Goal: Transaction & Acquisition: Download file/media

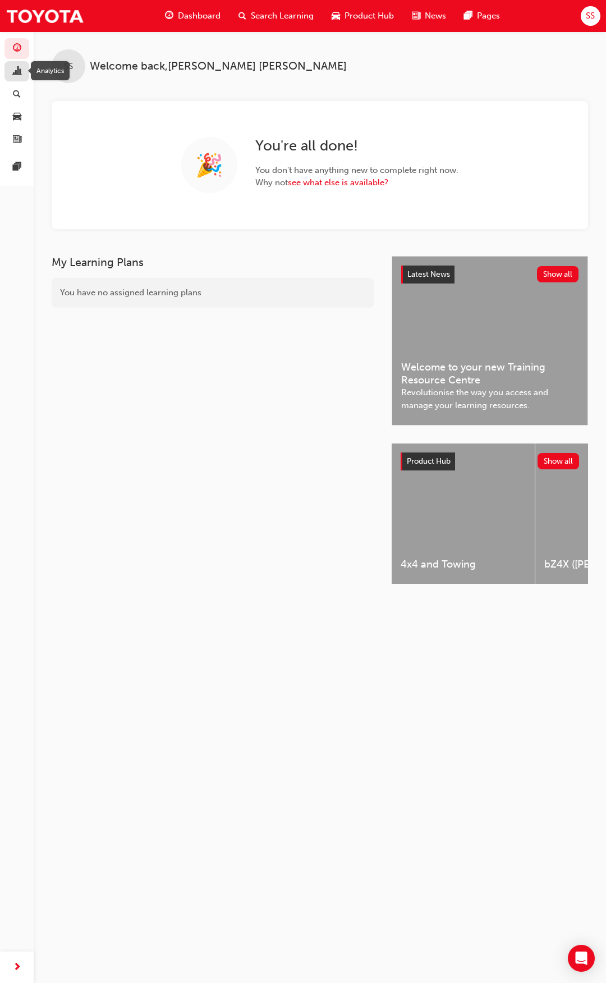
click at [12, 74] on div "button" at bounding box center [16, 72] width 13 height 14
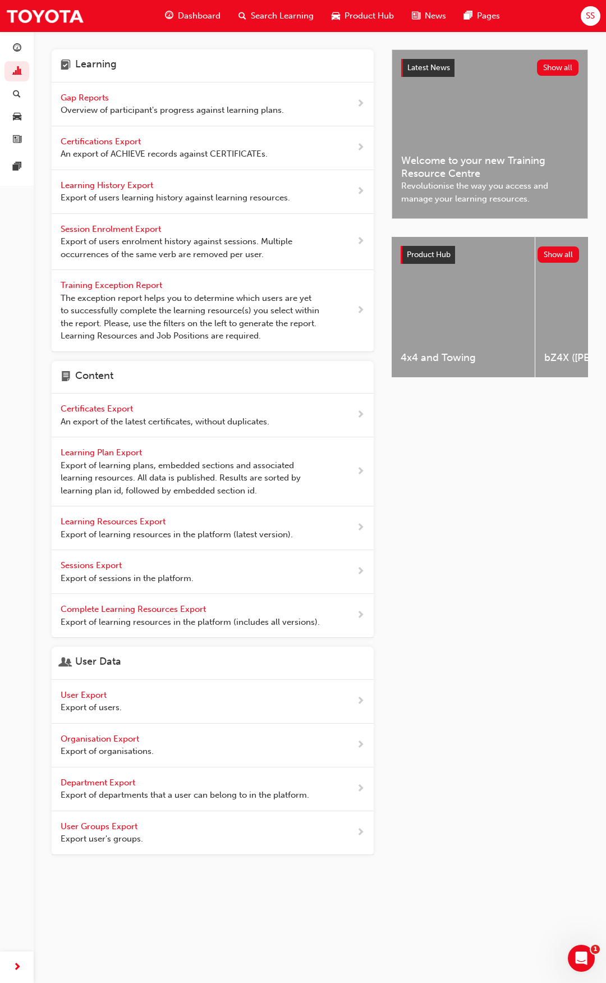
click at [198, 196] on span "Export of users learning history against learning resources." at bounding box center [176, 197] width 230 height 13
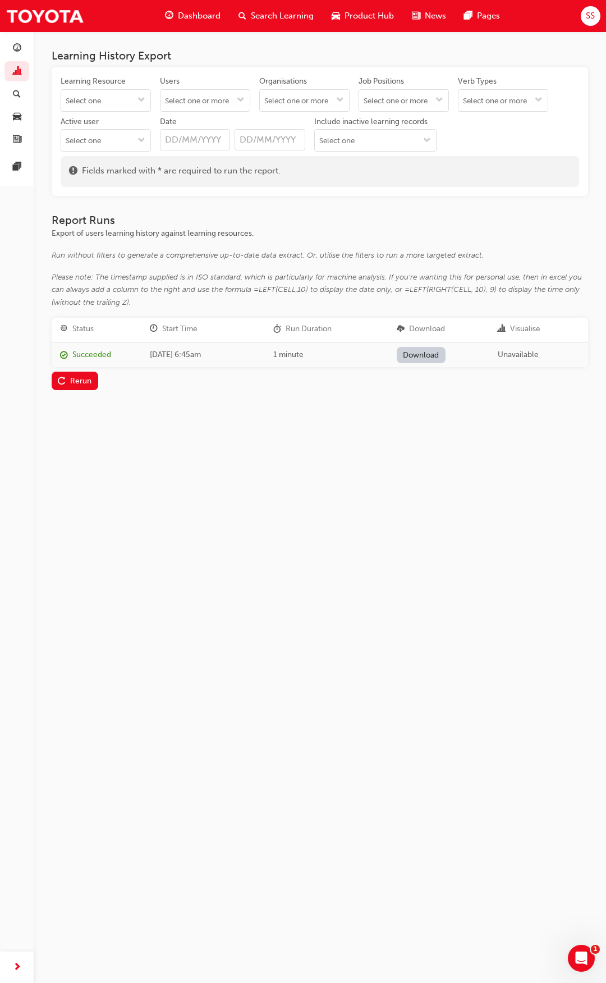
click at [159, 100] on div "Learning Resource Users Organisations Job Positions Verb Types Active user Date…" at bounding box center [320, 116] width 519 height 80
click at [150, 99] on button "Learning Resource" at bounding box center [141, 100] width 18 height 21
click at [147, 92] on button "Learning Resource No results, type at least 1 character of title or code" at bounding box center [141, 100] width 18 height 21
click at [216, 221] on h3 "Report Runs" at bounding box center [320, 220] width 537 height 13
click at [243, 95] on input "Users" at bounding box center [205, 100] width 89 height 21
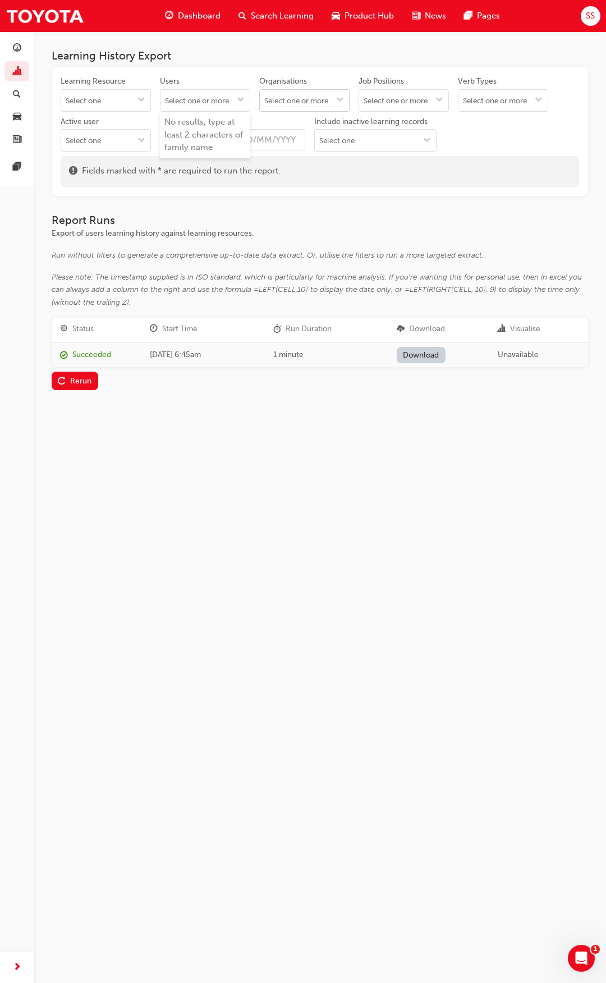
click at [333, 99] on input "Organisations" at bounding box center [304, 100] width 89 height 21
type input "bunb"
click at [339, 141] on li "Bunbury Toyota - BUNBURY" at bounding box center [304, 129] width 90 height 34
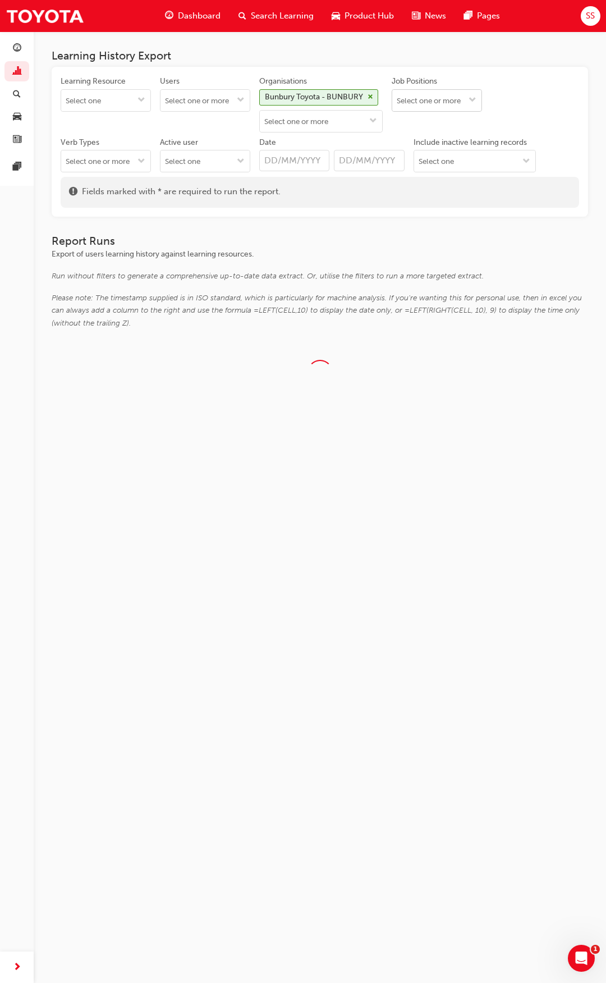
click at [445, 100] on input "Job Positions" at bounding box center [436, 100] width 89 height 21
type input "customer"
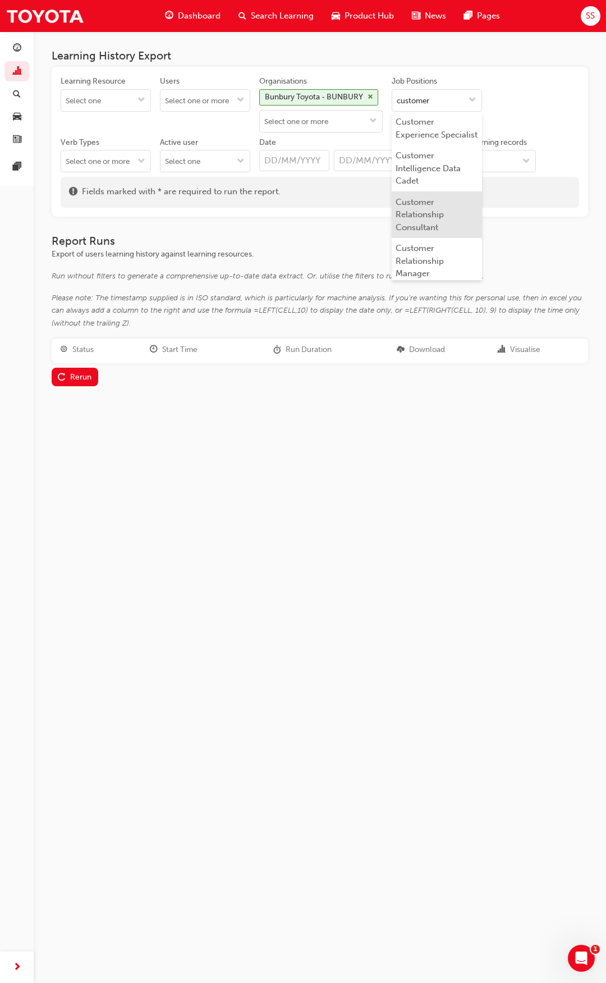
scroll to position [112, 0]
click at [466, 196] on li "Customer Relationship Consultant" at bounding box center [437, 195] width 90 height 47
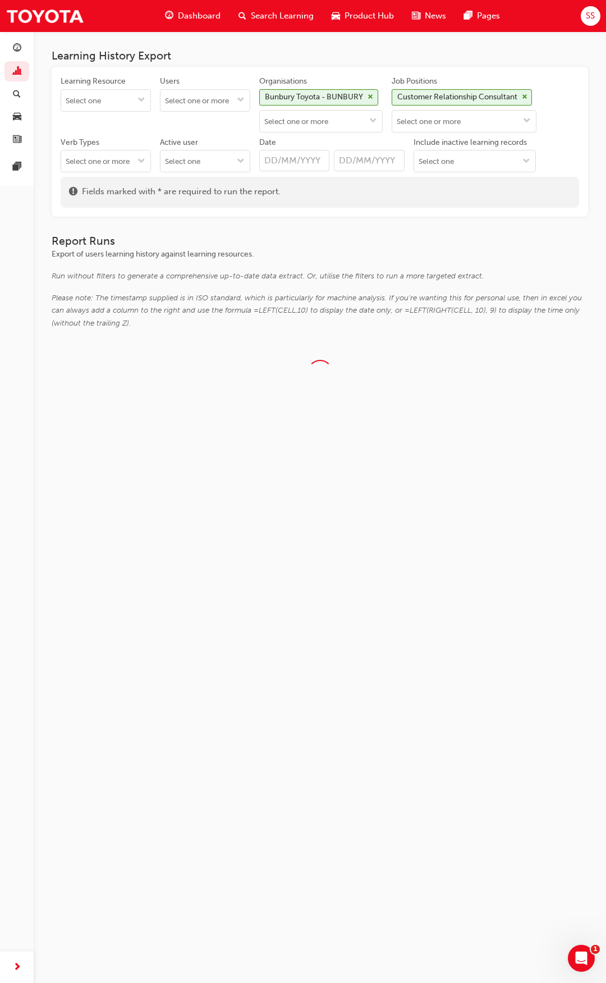
scroll to position [0, 0]
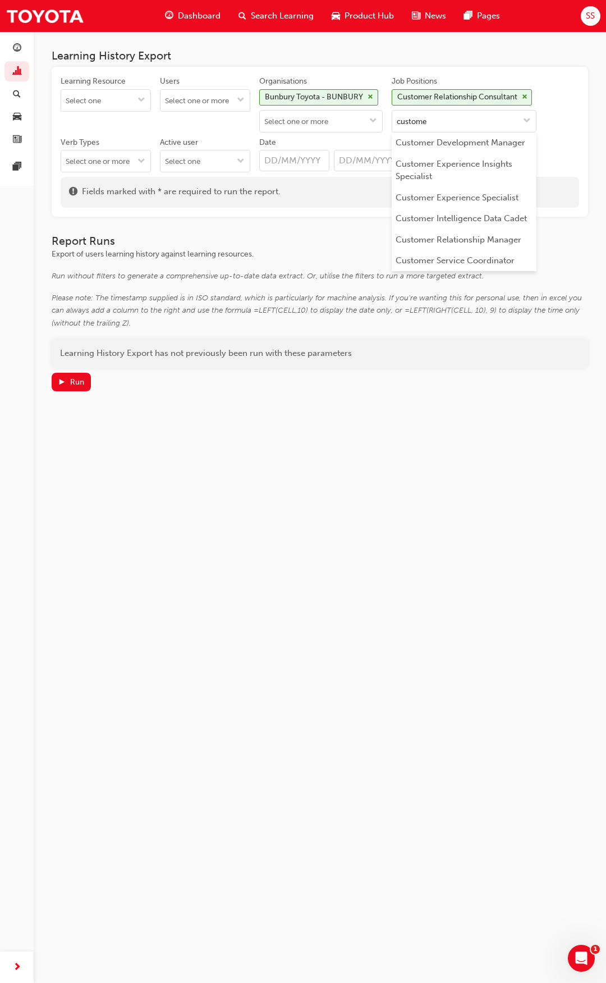
type input "customer"
click at [477, 244] on li "Customer Relationship Manager" at bounding box center [464, 239] width 145 height 21
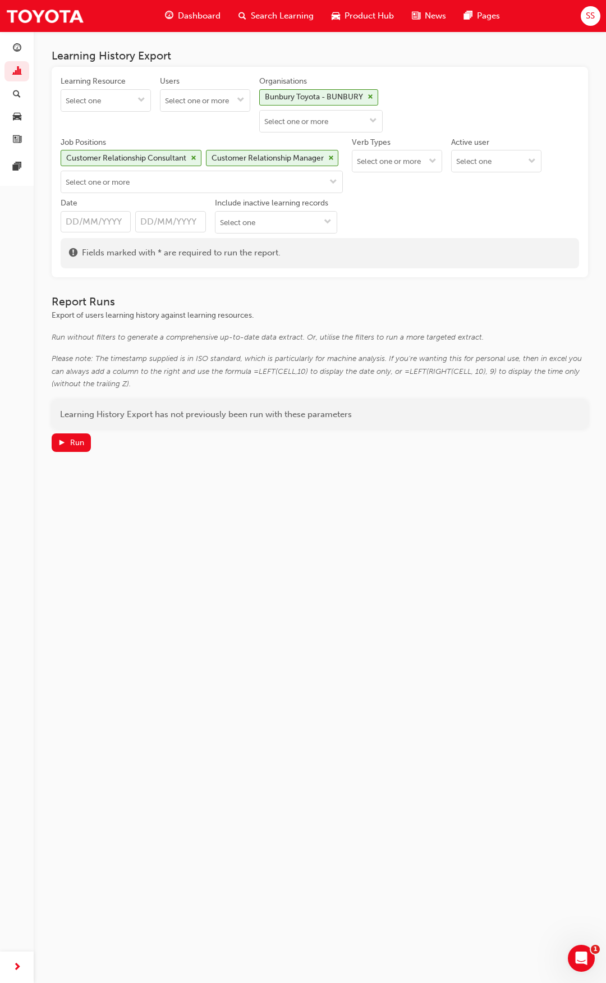
click at [104, 220] on input "Date" at bounding box center [96, 221] width 70 height 21
type input "[DATE]"
click at [277, 232] on input "Include inactive learning records" at bounding box center [276, 222] width 121 height 21
click at [479, 200] on div "Learning Resource Users Organisations Bunbury Toyota - BUNBURY Job Positions Cu…" at bounding box center [320, 157] width 519 height 162
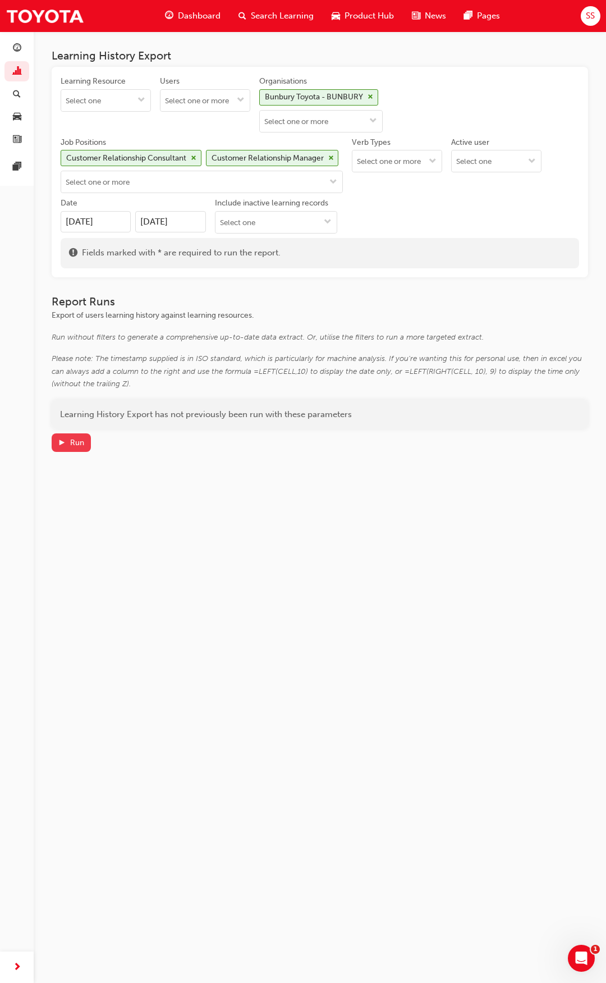
click at [64, 439] on span "play-icon" at bounding box center [62, 444] width 8 height 10
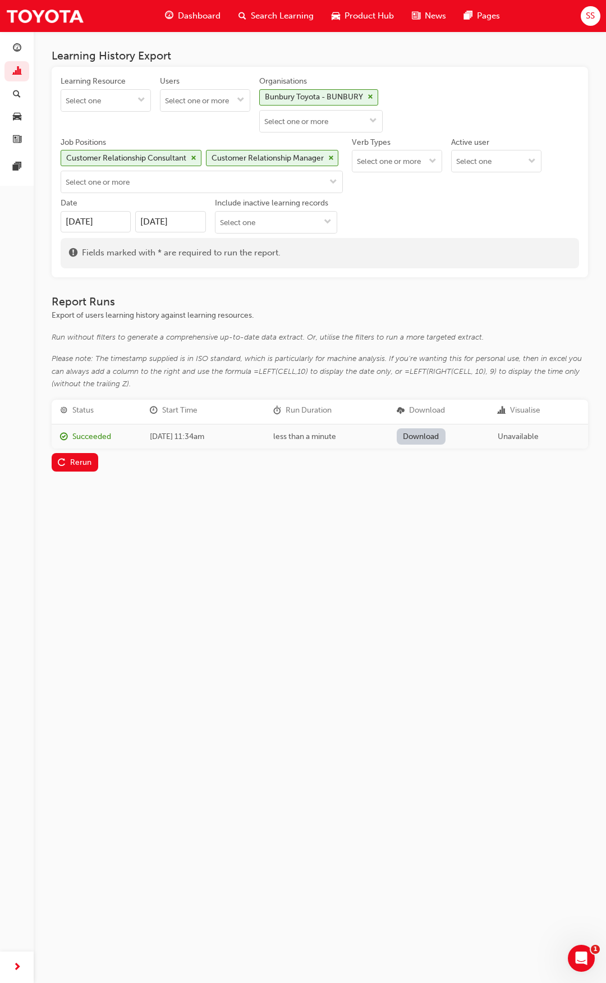
click at [426, 437] on link "Download" at bounding box center [421, 436] width 49 height 16
click at [333, 160] on span "cross-icon" at bounding box center [331, 158] width 6 height 7
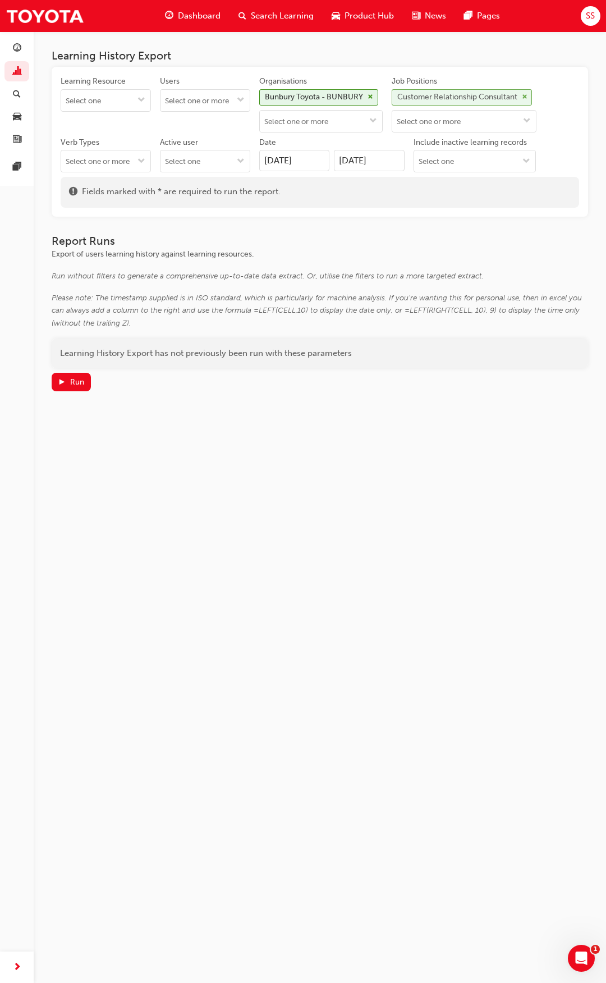
click at [528, 96] on span "cross-icon" at bounding box center [525, 97] width 6 height 7
click at [445, 101] on input "Job Positions" at bounding box center [436, 100] width 89 height 21
type input "sales"
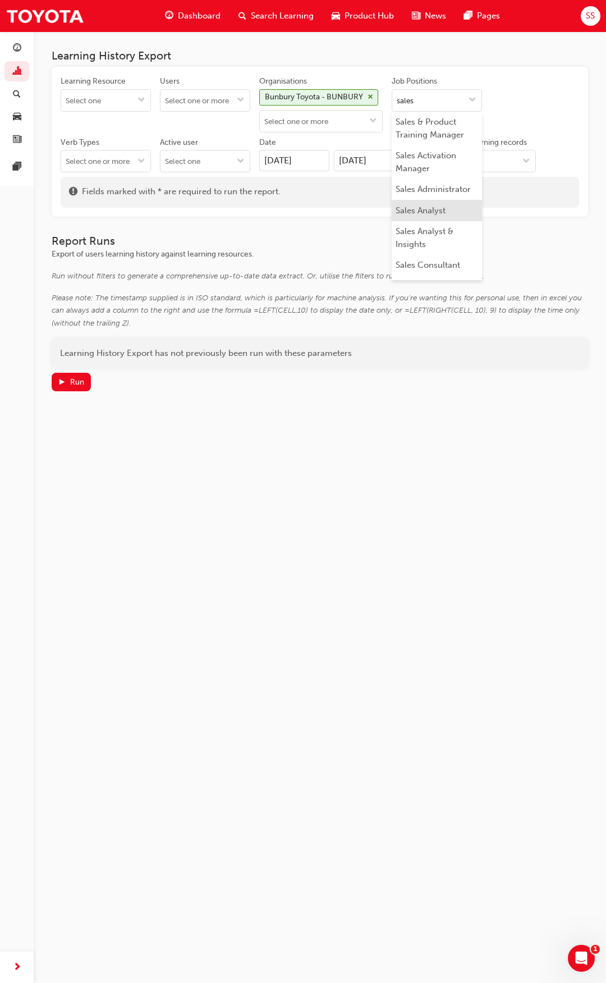
scroll to position [112, 0]
click at [452, 242] on li "Sales Consultant" at bounding box center [437, 245] width 90 height 21
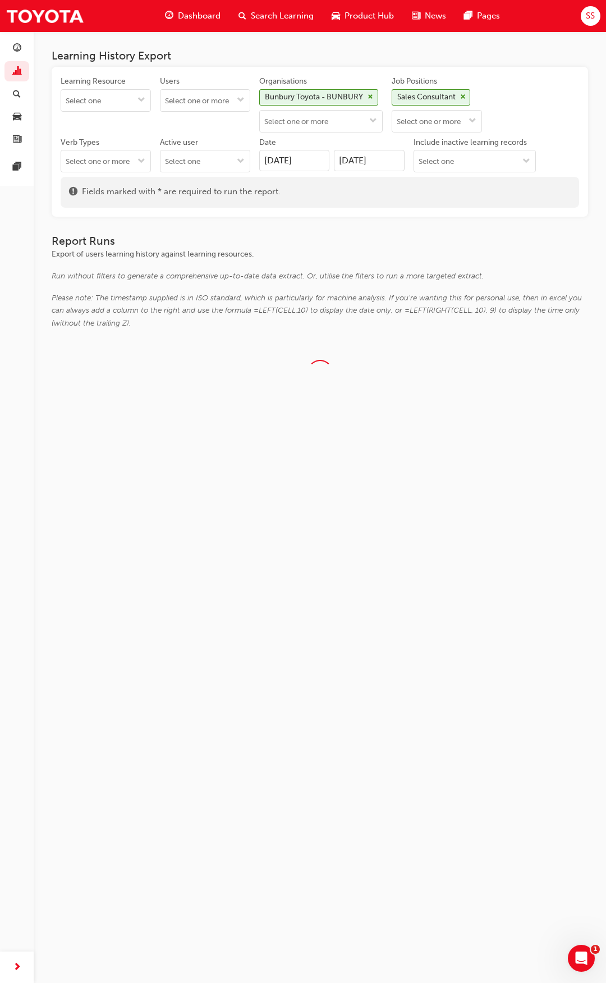
scroll to position [0, 0]
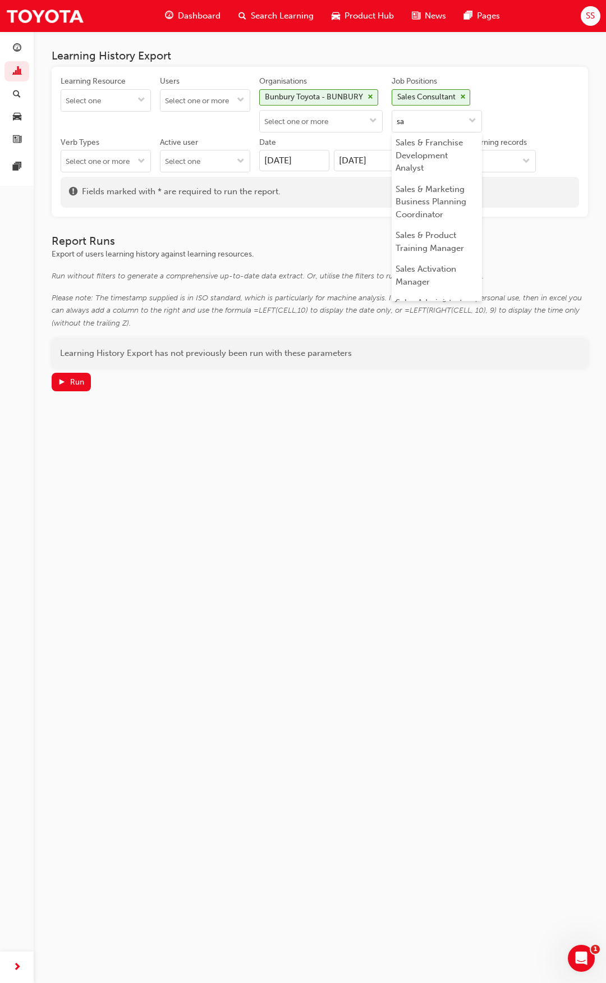
type input "s"
type input "used"
click at [456, 191] on li "Used Vehicles Sales Consultant" at bounding box center [437, 196] width 90 height 34
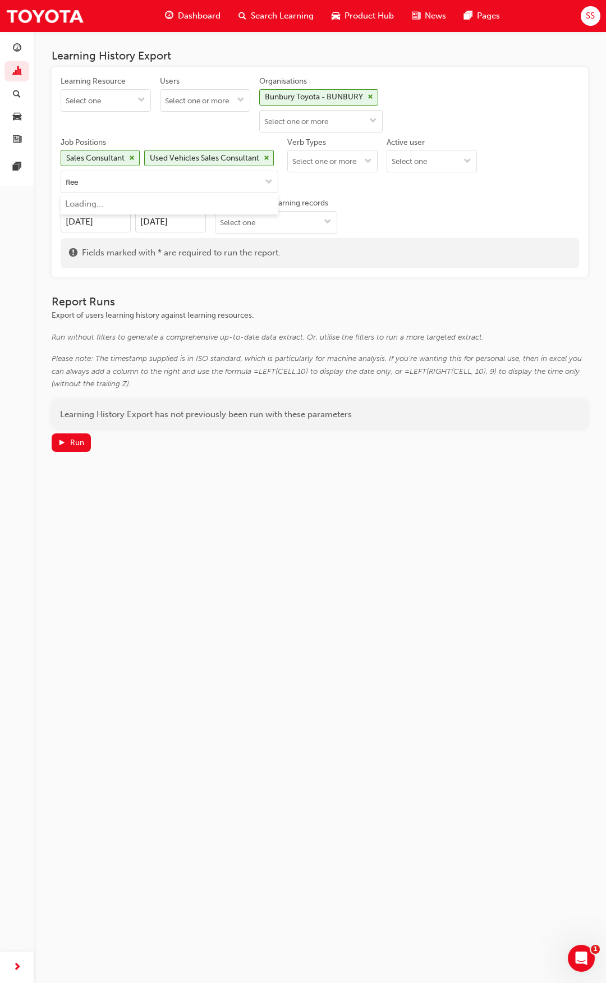
type input "fleet"
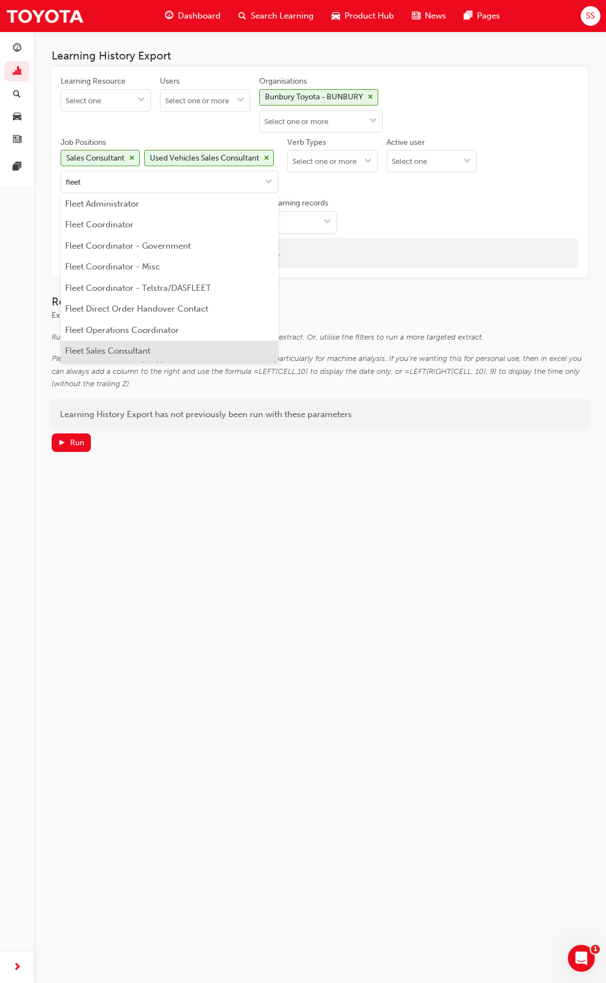
click at [145, 346] on li "Fleet Sales Consultant" at bounding box center [170, 351] width 218 height 21
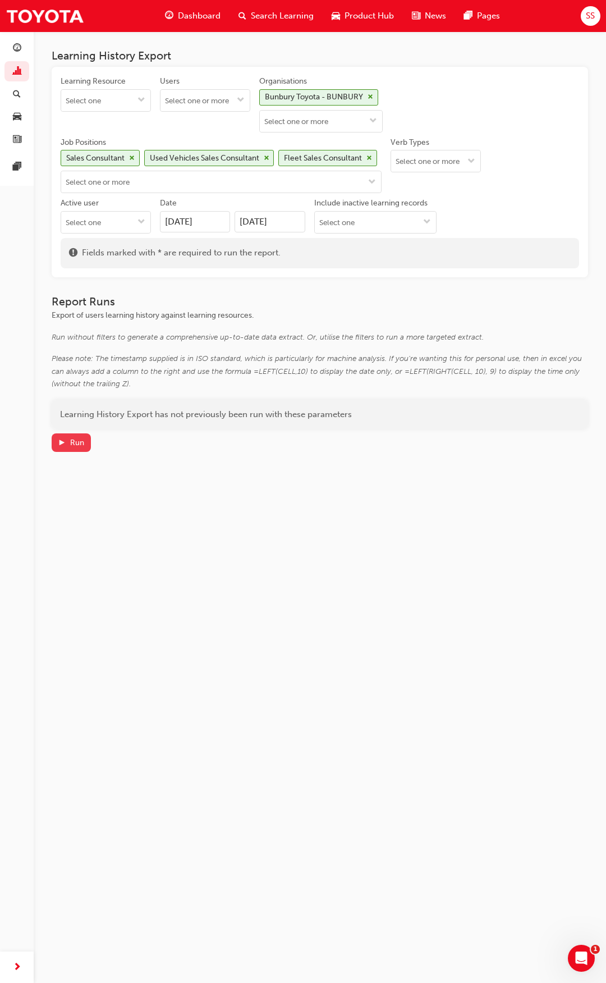
click at [79, 442] on div "Run" at bounding box center [77, 443] width 14 height 10
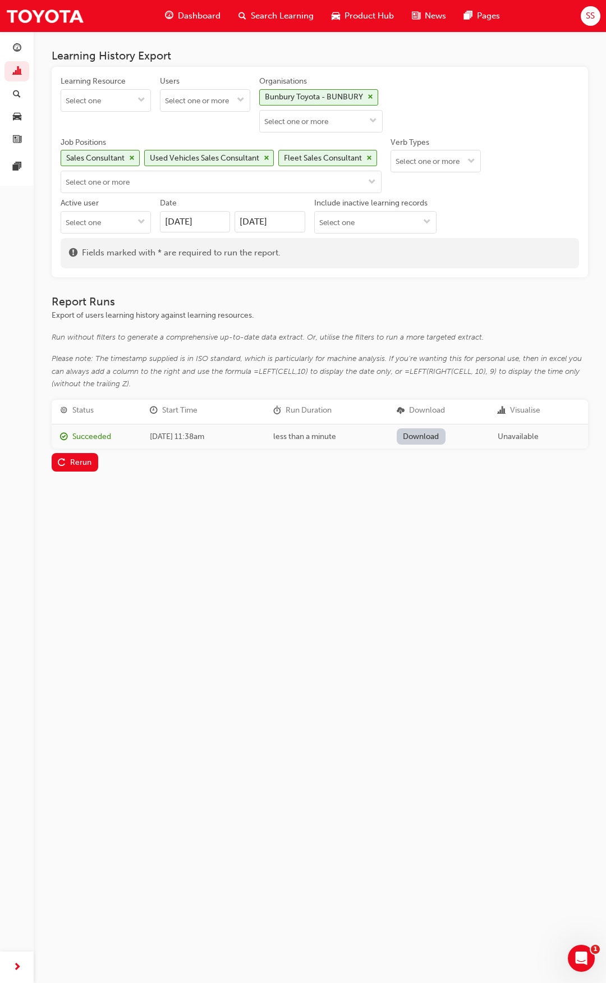
click at [429, 431] on link "Download" at bounding box center [421, 436] width 49 height 16
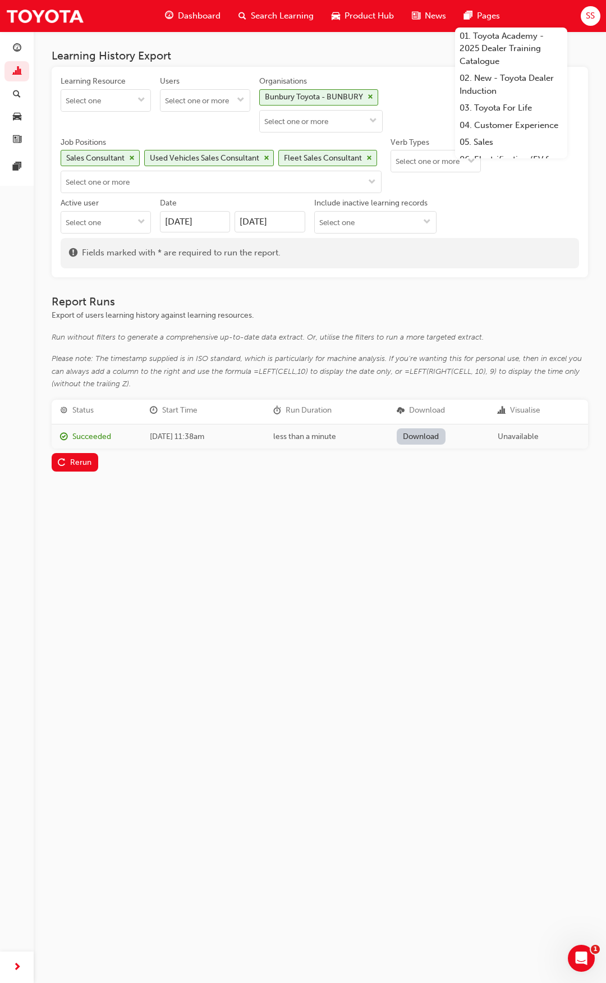
click at [481, 204] on div "Learning Resource Users Organisations Bunbury Toyota - BUNBURY Job Positions Sa…" at bounding box center [320, 157] width 519 height 162
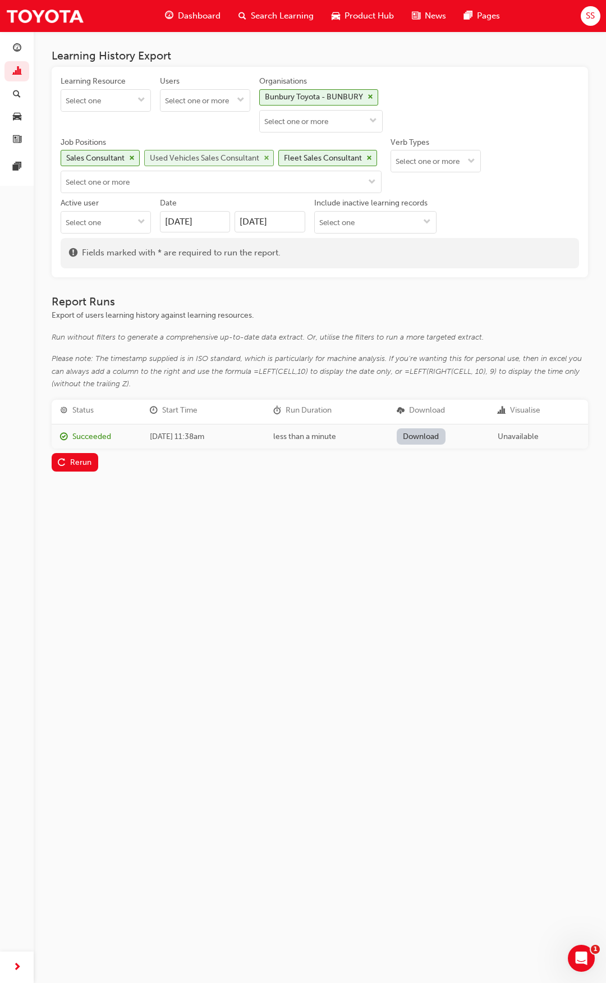
click at [265, 157] on span "cross-icon" at bounding box center [267, 158] width 6 height 7
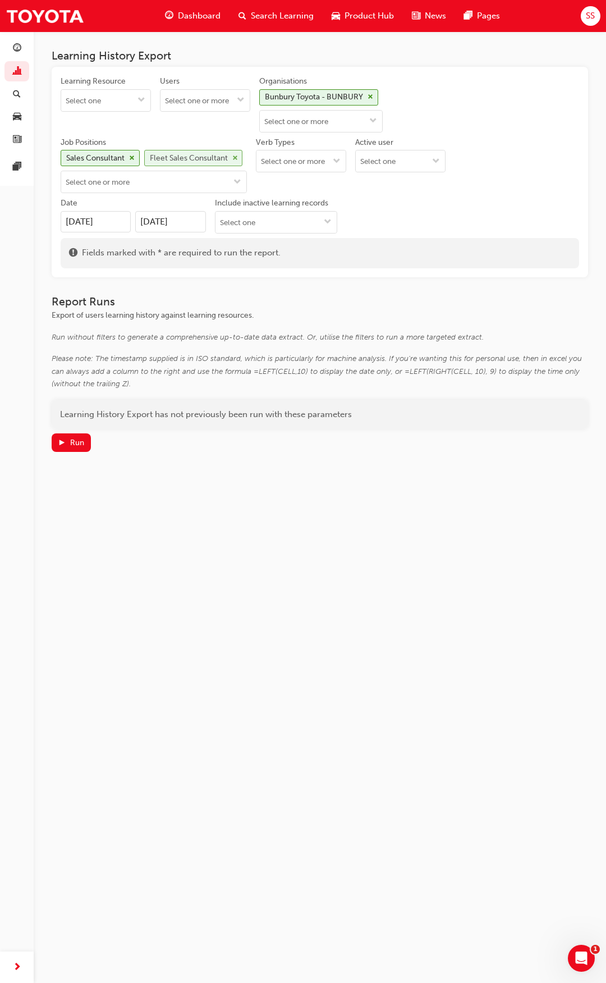
click at [234, 158] on span "cross-icon" at bounding box center [235, 158] width 6 height 7
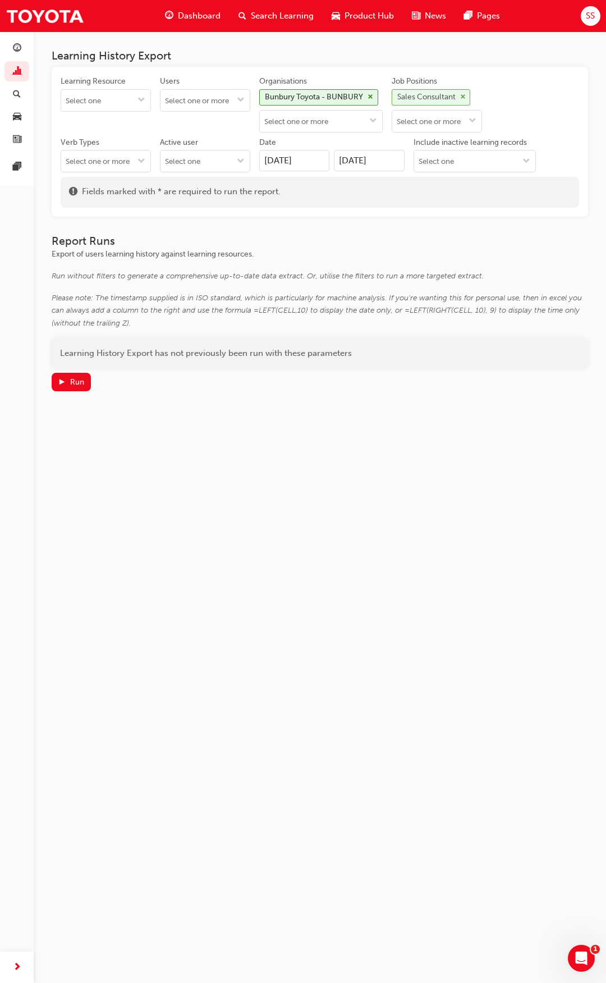
click at [466, 97] on span "cross-icon" at bounding box center [463, 97] width 6 height 7
click at [465, 102] on input "Job Positions" at bounding box center [436, 100] width 89 height 21
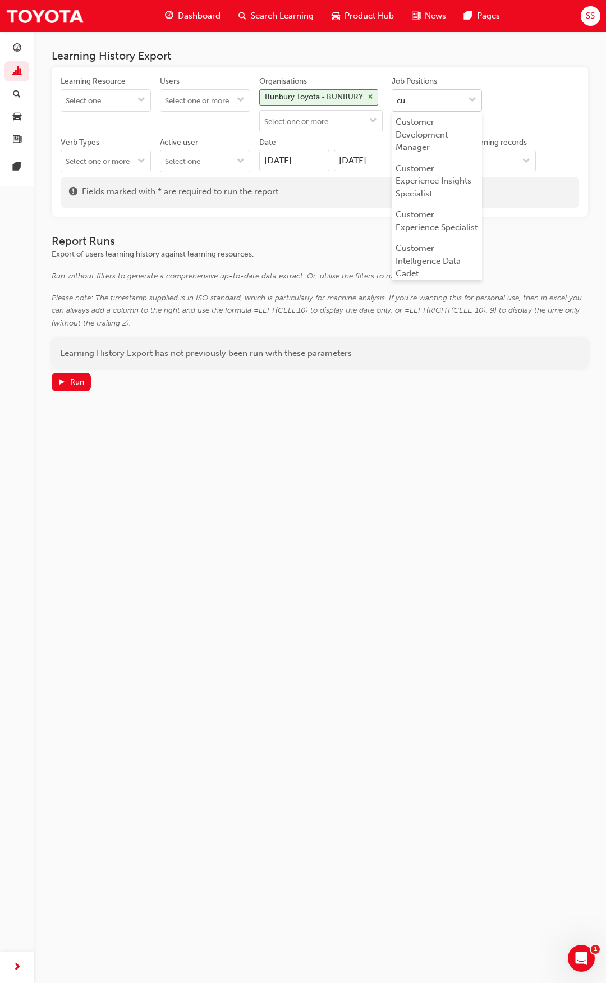
type input "c"
type input "market"
click at [463, 269] on li "Marketing Manager" at bounding box center [437, 269] width 90 height 21
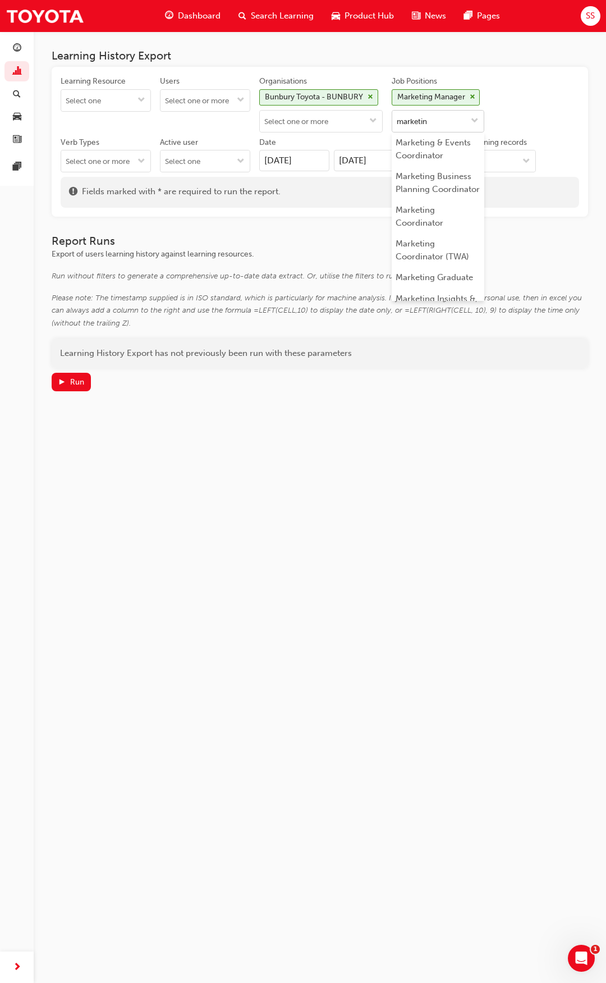
type input "marketing"
click at [470, 234] on li "Marketing Coordinator" at bounding box center [438, 217] width 93 height 34
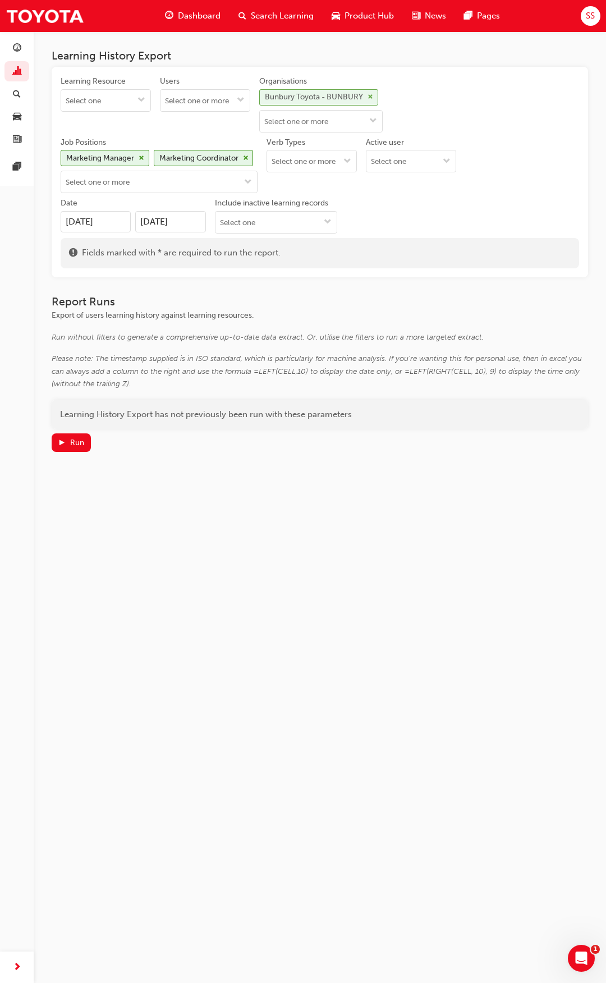
click at [333, 93] on div "Bunbury Toyota - BUNBURY" at bounding box center [314, 97] width 98 height 13
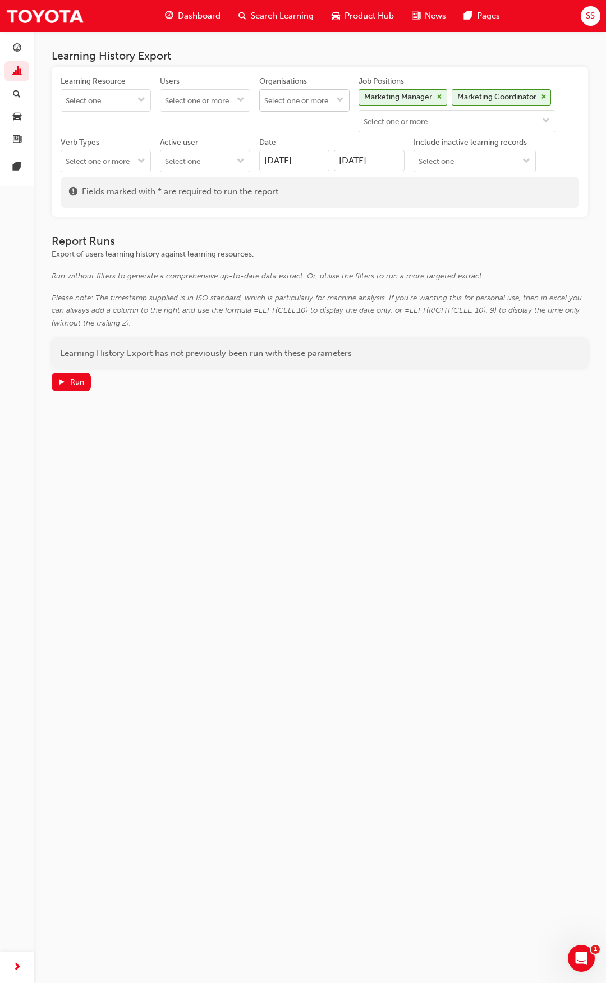
click at [331, 102] on input "Organisations" at bounding box center [304, 100] width 89 height 21
type input "carnar"
click at [326, 126] on li "Carnarvon Toyota - CARNARVON" at bounding box center [304, 129] width 90 height 34
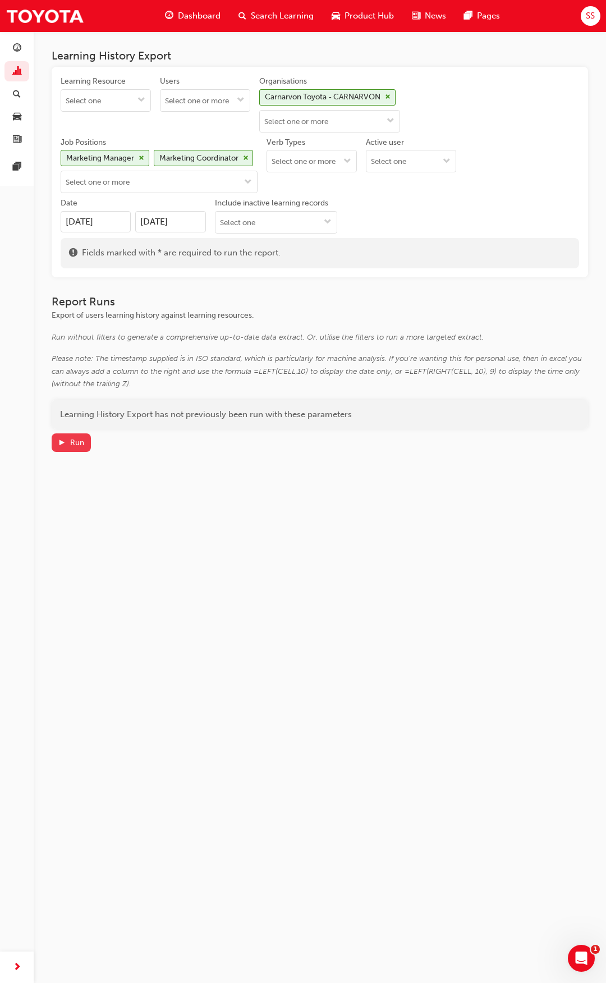
click at [79, 440] on div "Run" at bounding box center [77, 443] width 14 height 10
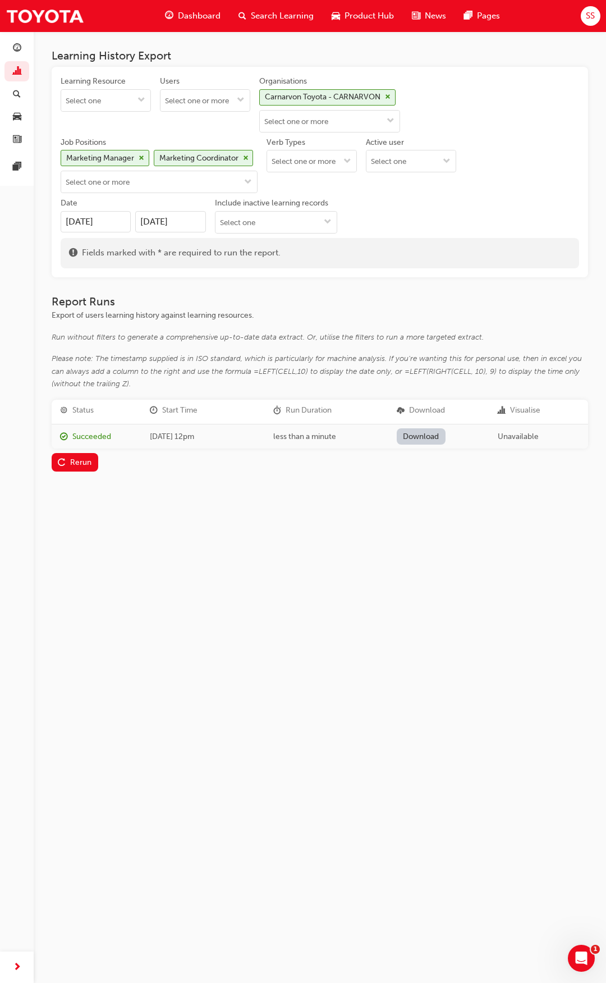
click at [432, 436] on link "Download" at bounding box center [421, 436] width 49 height 16
click at [142, 157] on span "cross-icon" at bounding box center [142, 158] width 6 height 7
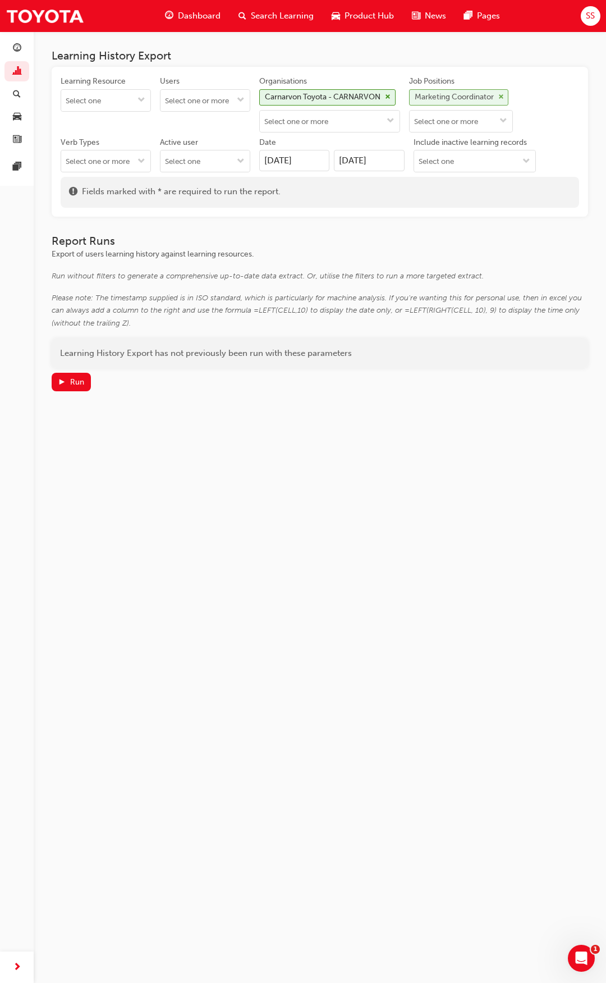
click at [504, 95] on span "cross-icon" at bounding box center [502, 97] width 6 height 7
click at [465, 108] on input "Job Positions" at bounding box center [454, 100] width 89 height 21
type input "brand"
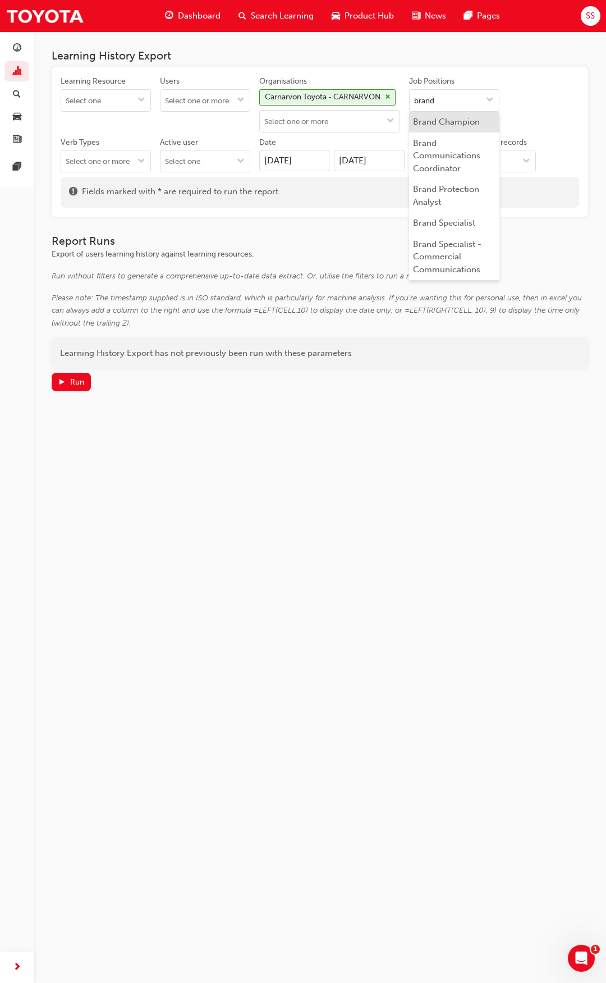
click at [465, 130] on li "Brand Champion" at bounding box center [454, 122] width 90 height 21
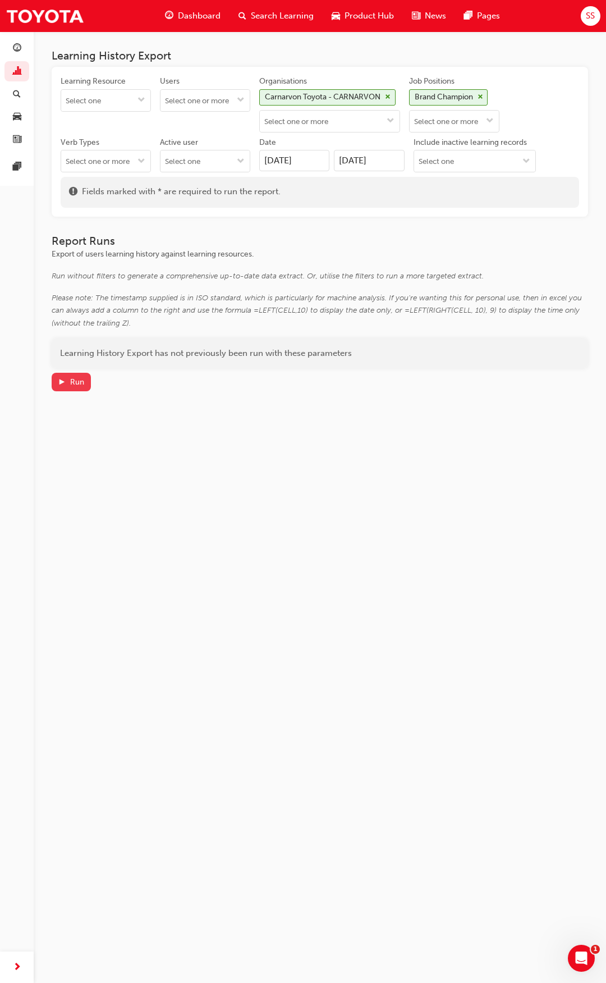
click at [71, 377] on div "Run" at bounding box center [77, 382] width 14 height 10
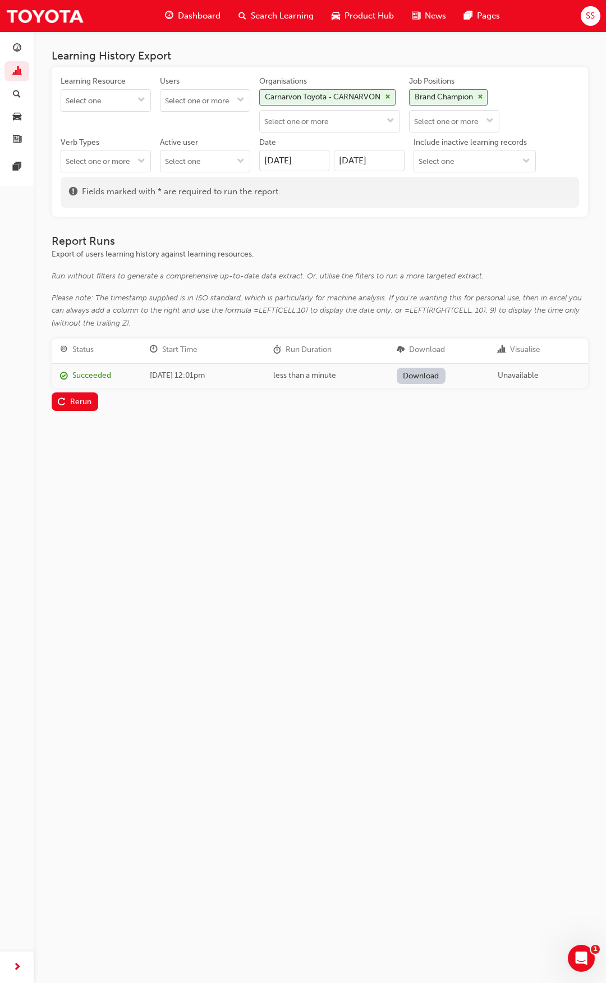
click at [414, 374] on link "Download" at bounding box center [421, 376] width 49 height 16
